Goal: Find specific page/section: Find specific page/section

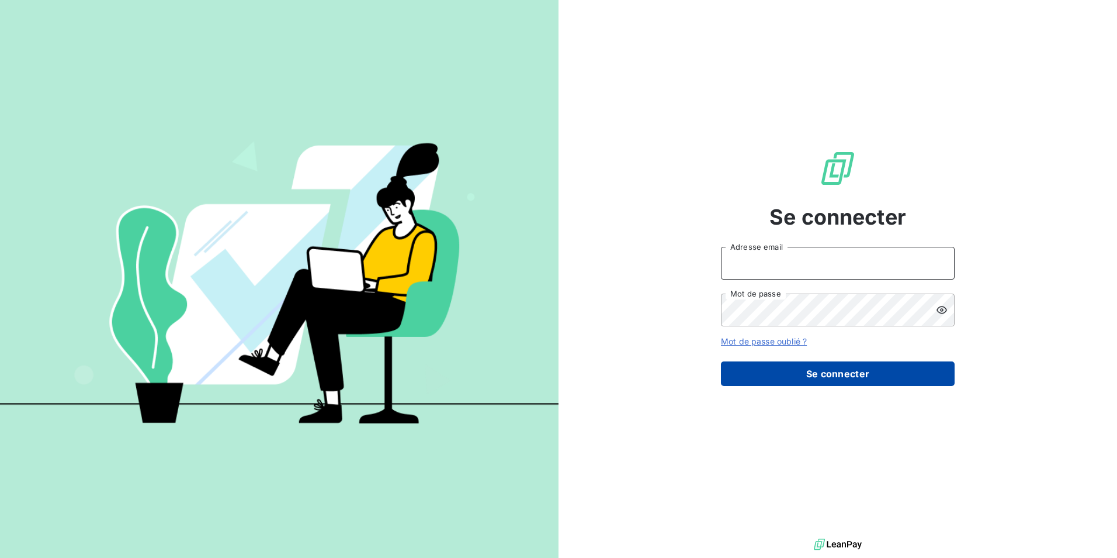
type input "[PERSON_NAME][EMAIL_ADDRESS][DOMAIN_NAME]"
click at [819, 362] on button "Se connecter" at bounding box center [838, 373] width 234 height 25
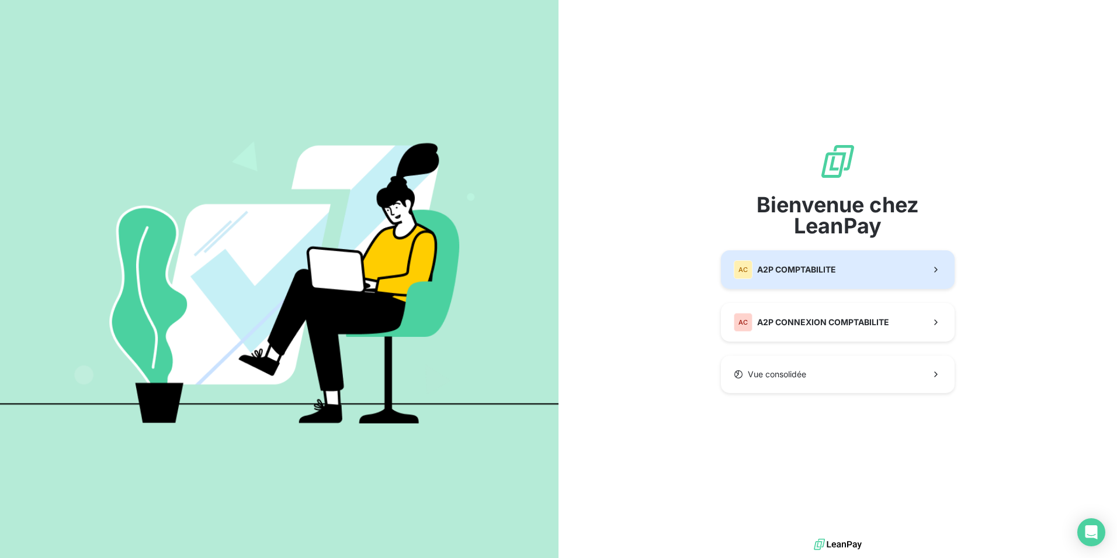
click at [801, 271] on span "A2P COMPTABILITE" at bounding box center [796, 270] width 79 height 12
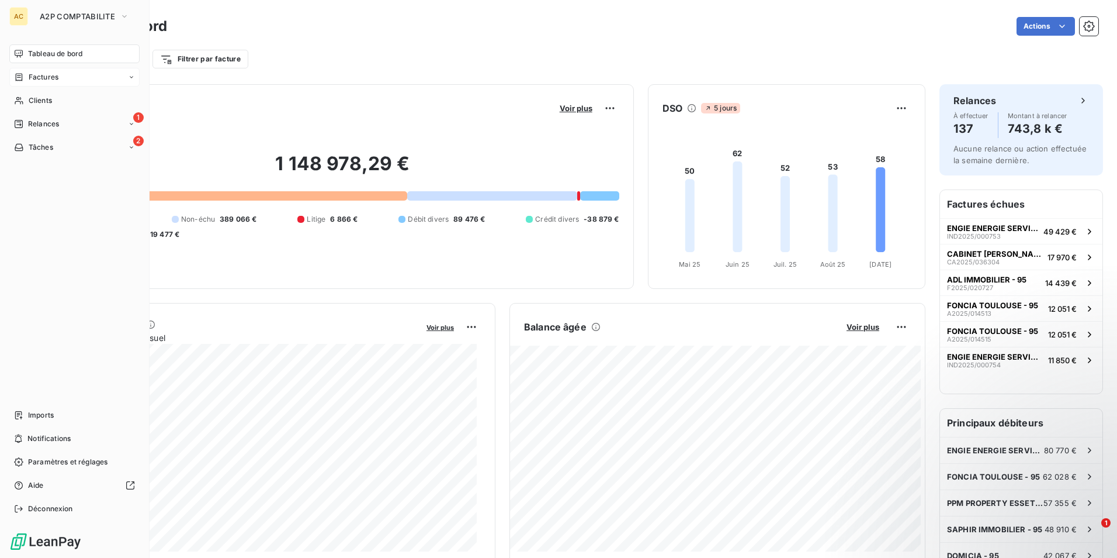
click at [51, 80] on span "Factures" at bounding box center [44, 77] width 30 height 11
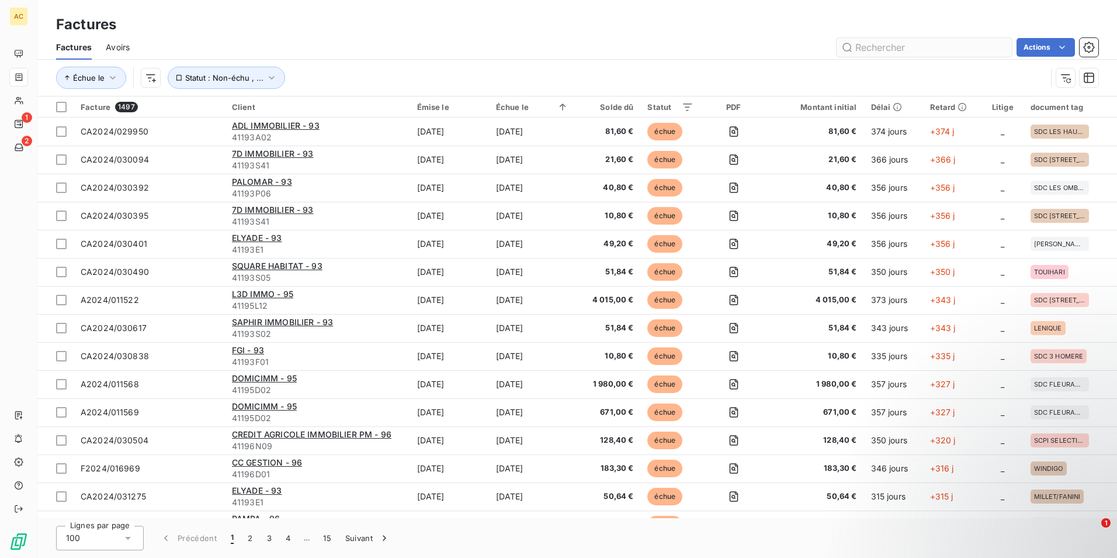
click at [899, 53] on input "text" at bounding box center [924, 47] width 175 height 19
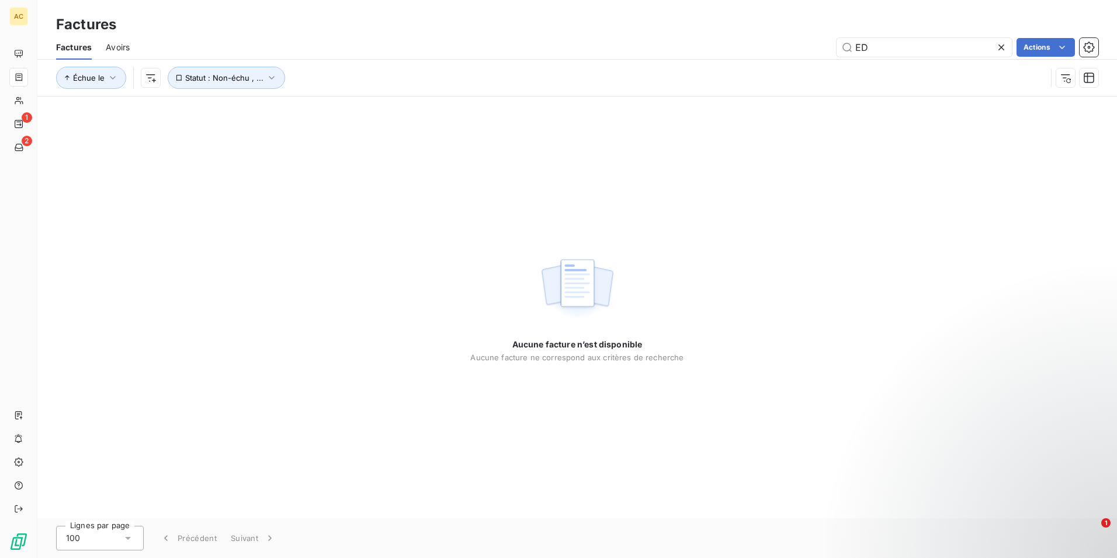
type input "E"
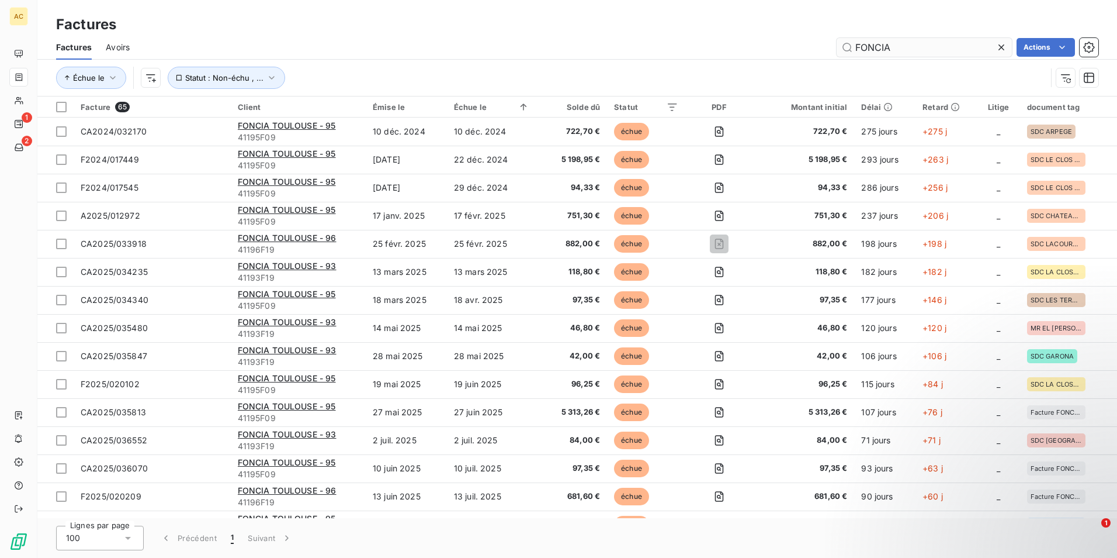
click at [903, 50] on input "FONCIA" at bounding box center [924, 47] width 175 height 19
type input "F"
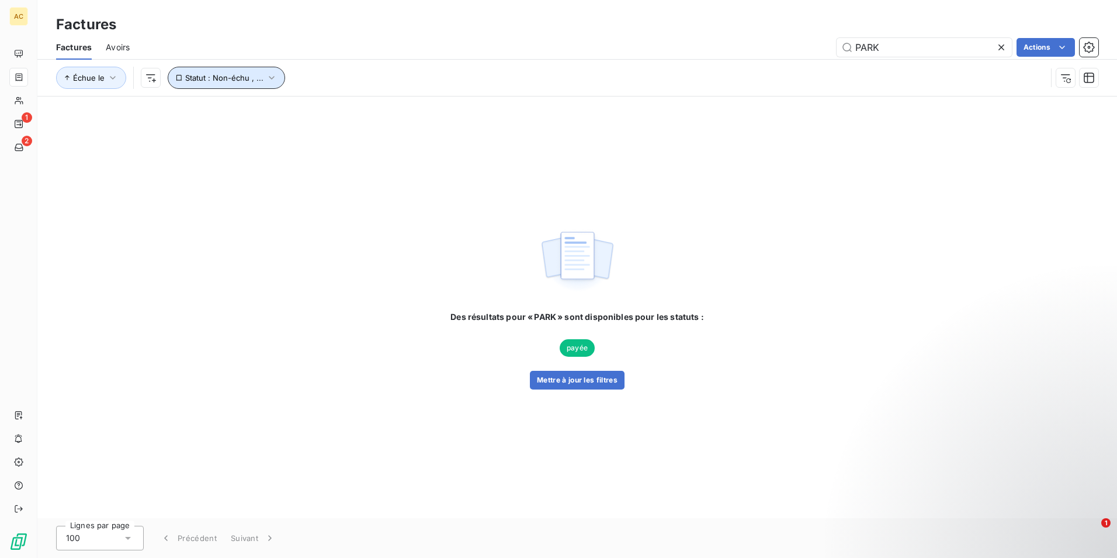
click at [266, 80] on icon "button" at bounding box center [272, 78] width 12 height 12
click at [450, 109] on icon at bounding box center [454, 108] width 12 height 12
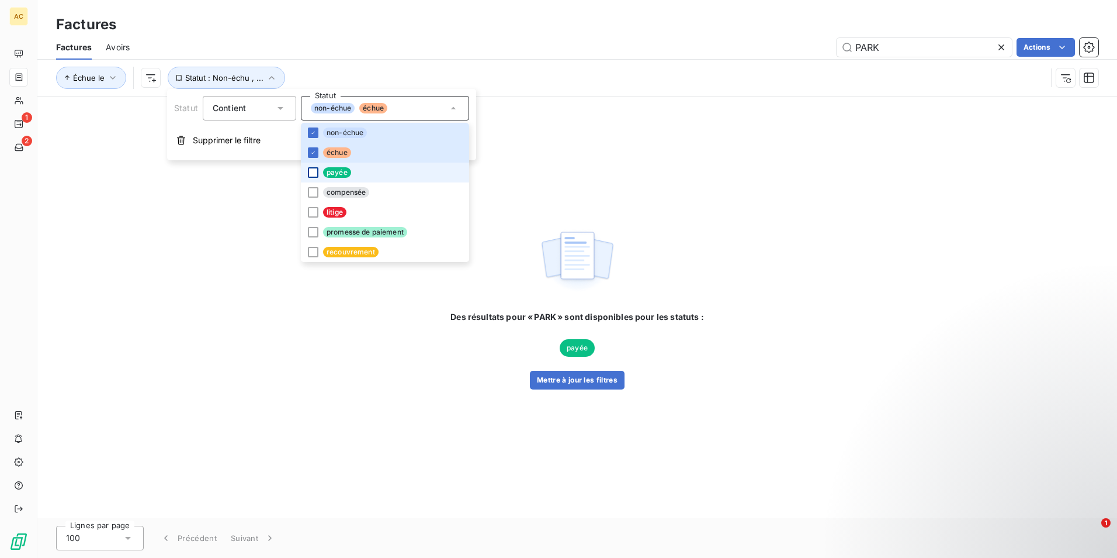
click at [309, 171] on div at bounding box center [313, 172] width 11 height 11
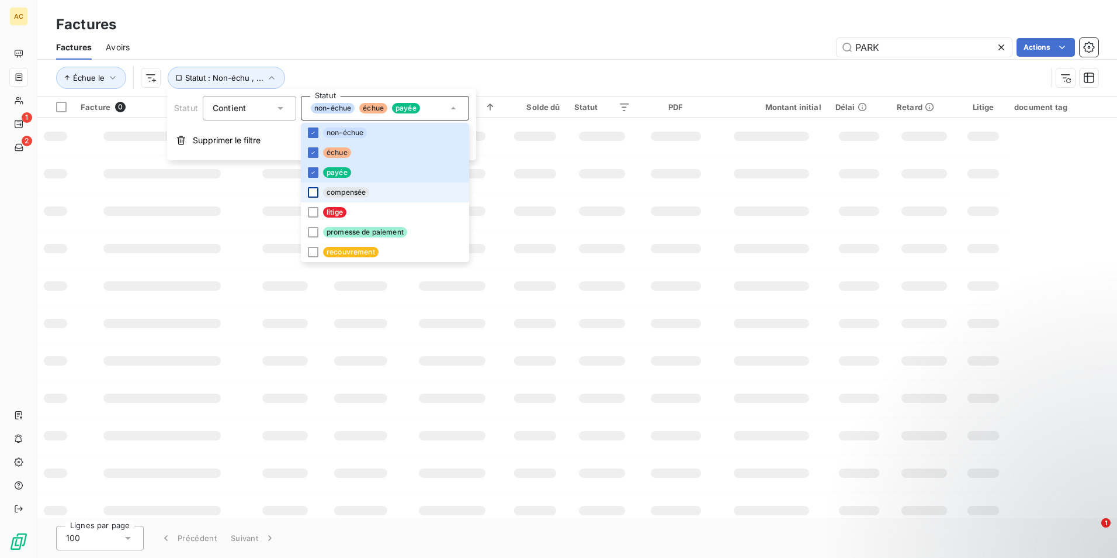
click at [313, 189] on div at bounding box center [313, 192] width 11 height 11
click at [314, 207] on div at bounding box center [313, 212] width 11 height 11
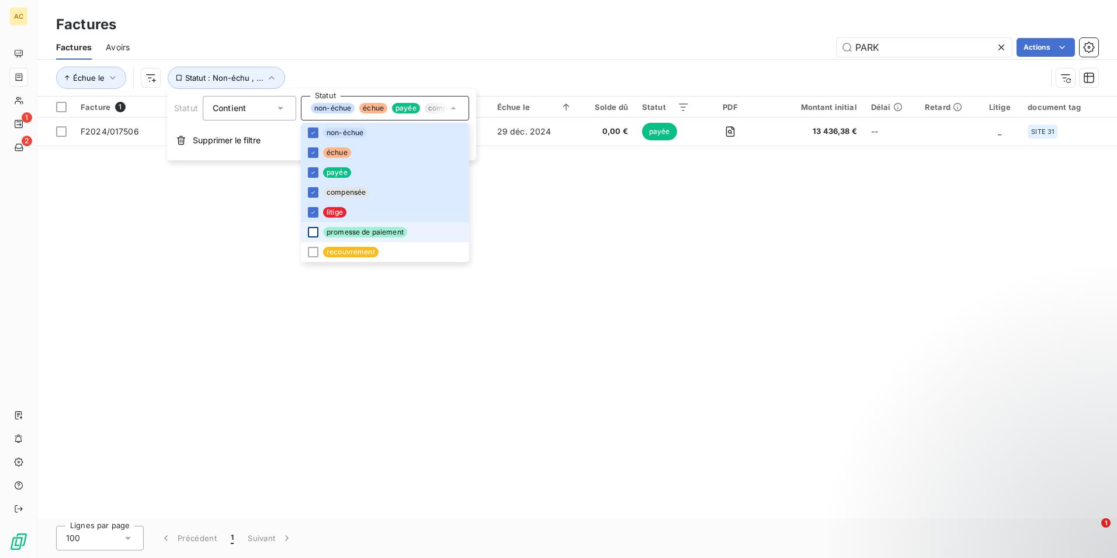
click at [314, 233] on div at bounding box center [313, 232] width 11 height 11
click at [313, 251] on div at bounding box center [313, 252] width 11 height 11
drag, startPoint x: 605, startPoint y: 31, endPoint x: 605, endPoint y: 60, distance: 29.2
click at [606, 29] on div "Factures" at bounding box center [577, 24] width 1080 height 21
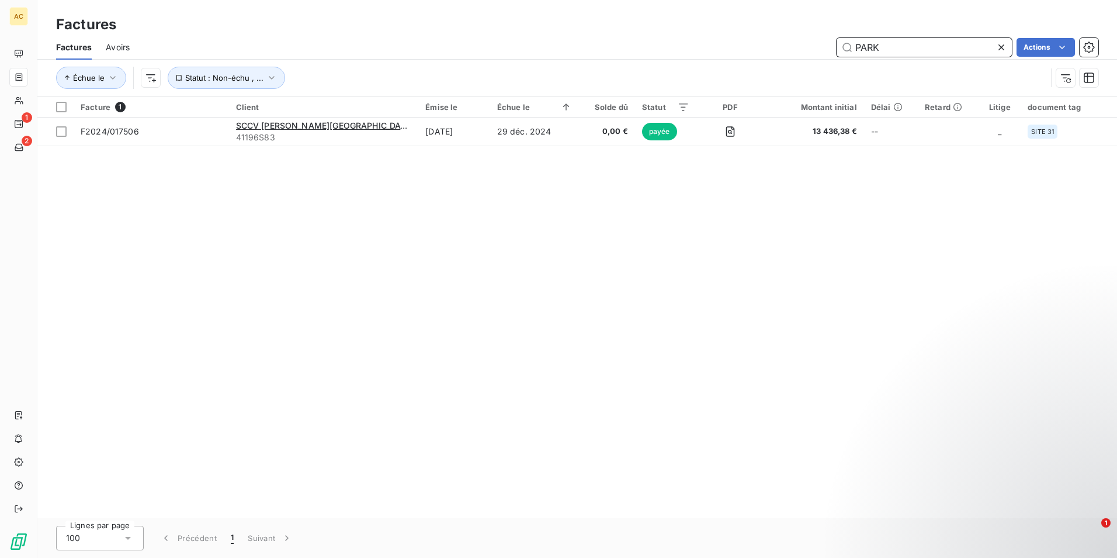
drag, startPoint x: 895, startPoint y: 46, endPoint x: 819, endPoint y: 42, distance: 76.1
click at [819, 42] on div "PARK Actions" at bounding box center [621, 47] width 955 height 19
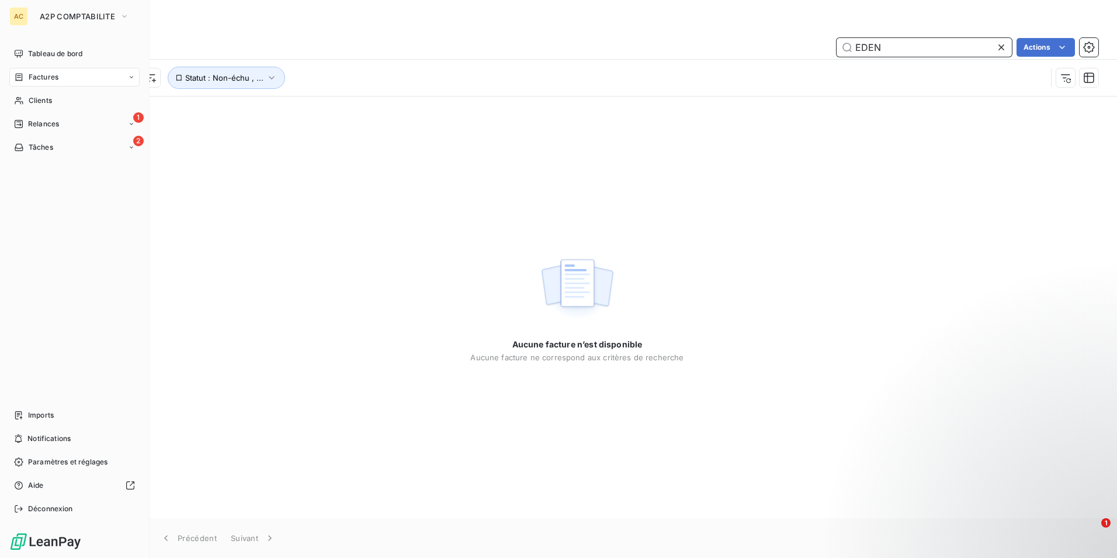
type input "EDEN"
click at [19, 19] on div "AC" at bounding box center [18, 16] width 19 height 19
click at [56, 50] on span "Tableau de bord" at bounding box center [55, 54] width 54 height 11
